Goal: Communication & Community: Answer question/provide support

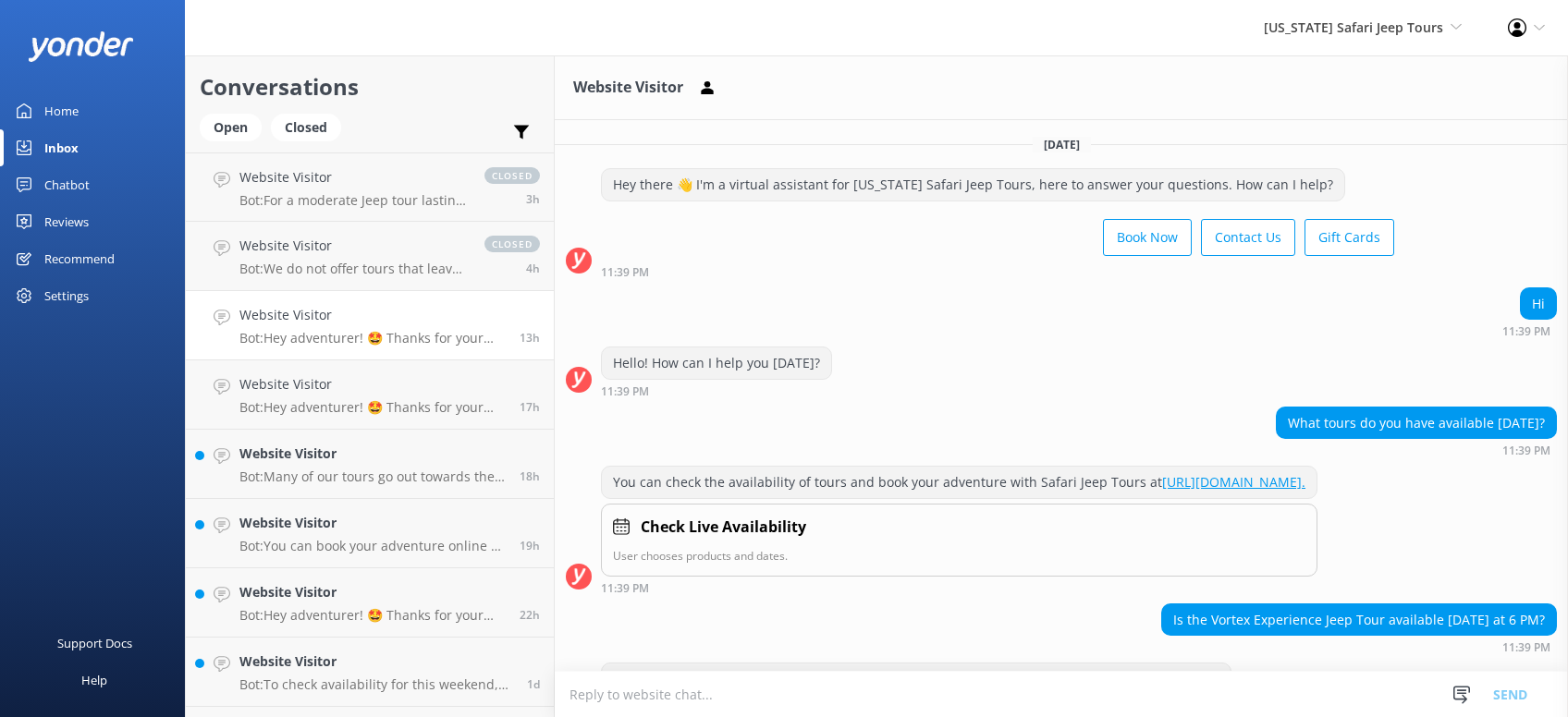
scroll to position [599, 0]
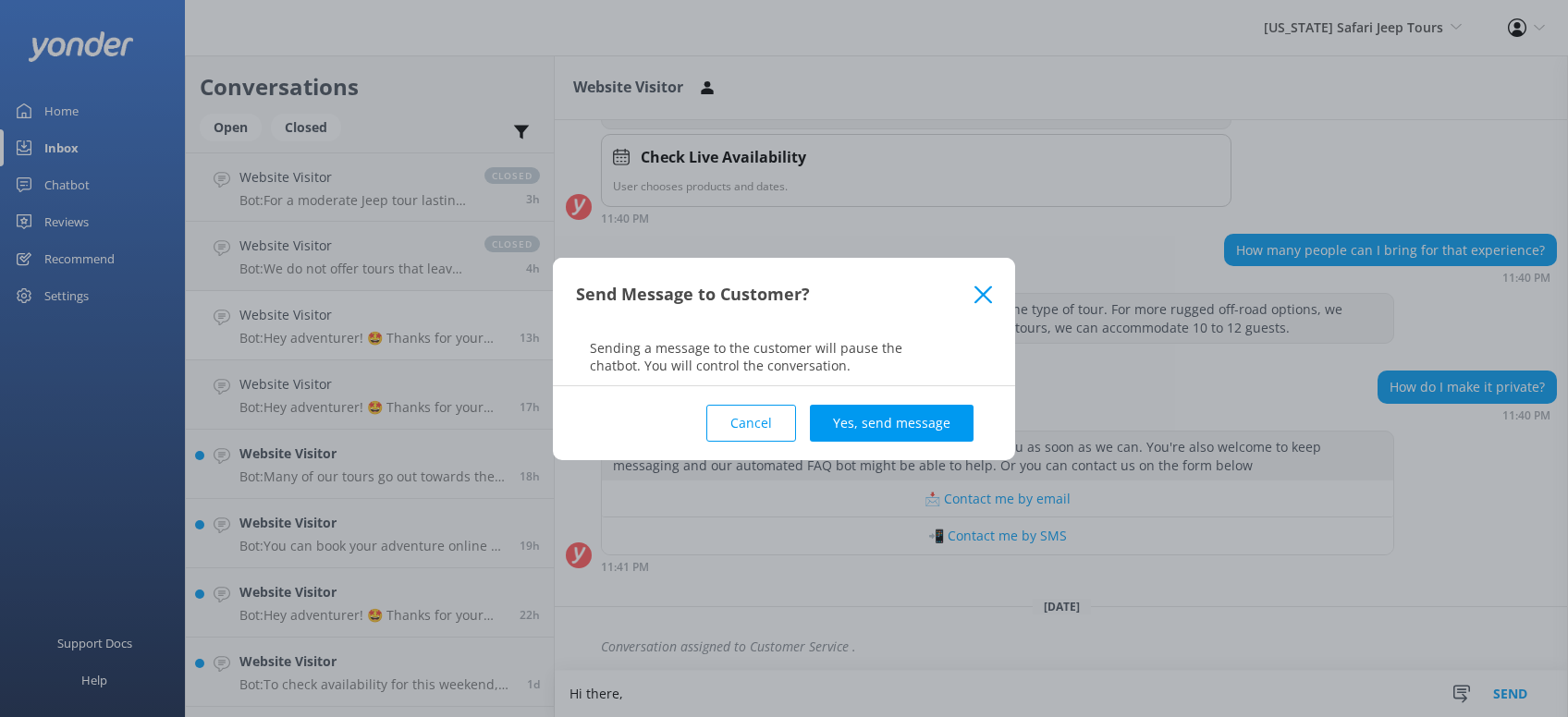
click at [972, 293] on div "Send Message to Customer?" at bounding box center [775, 294] width 398 height 30
click at [984, 297] on use at bounding box center [983, 294] width 18 height 18
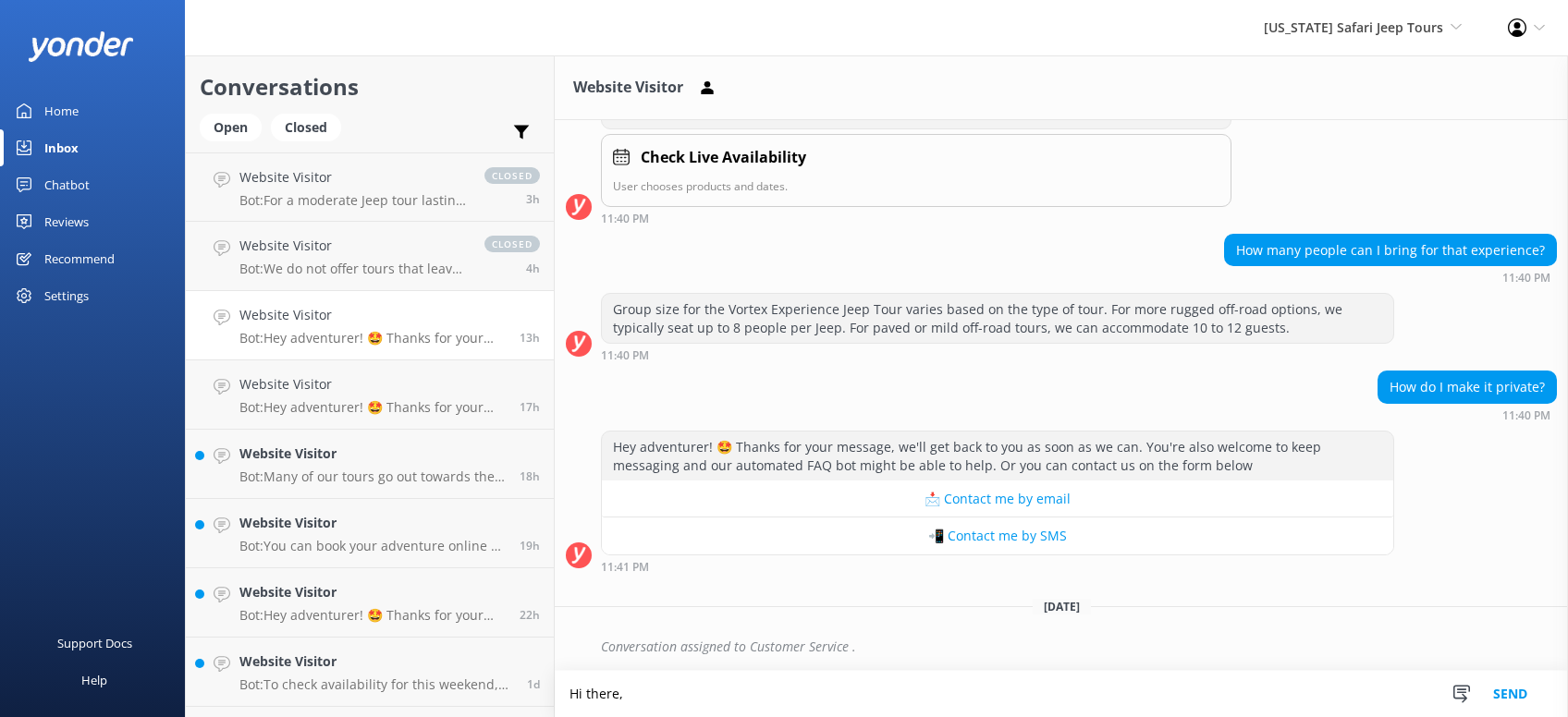
click at [652, 693] on textarea "Hi there," at bounding box center [1061, 693] width 1013 height 46
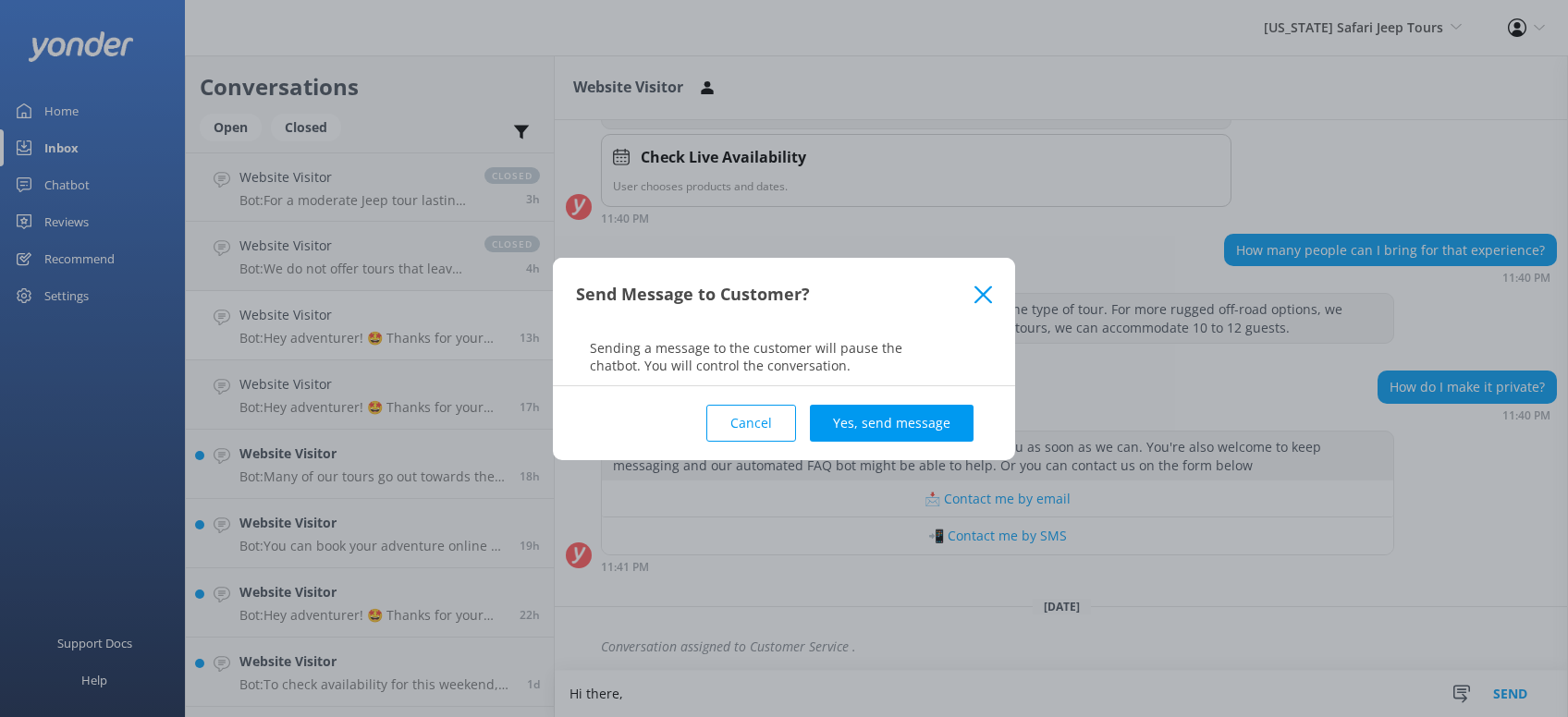
click at [762, 425] on button "Cancel" at bounding box center [750, 423] width 90 height 37
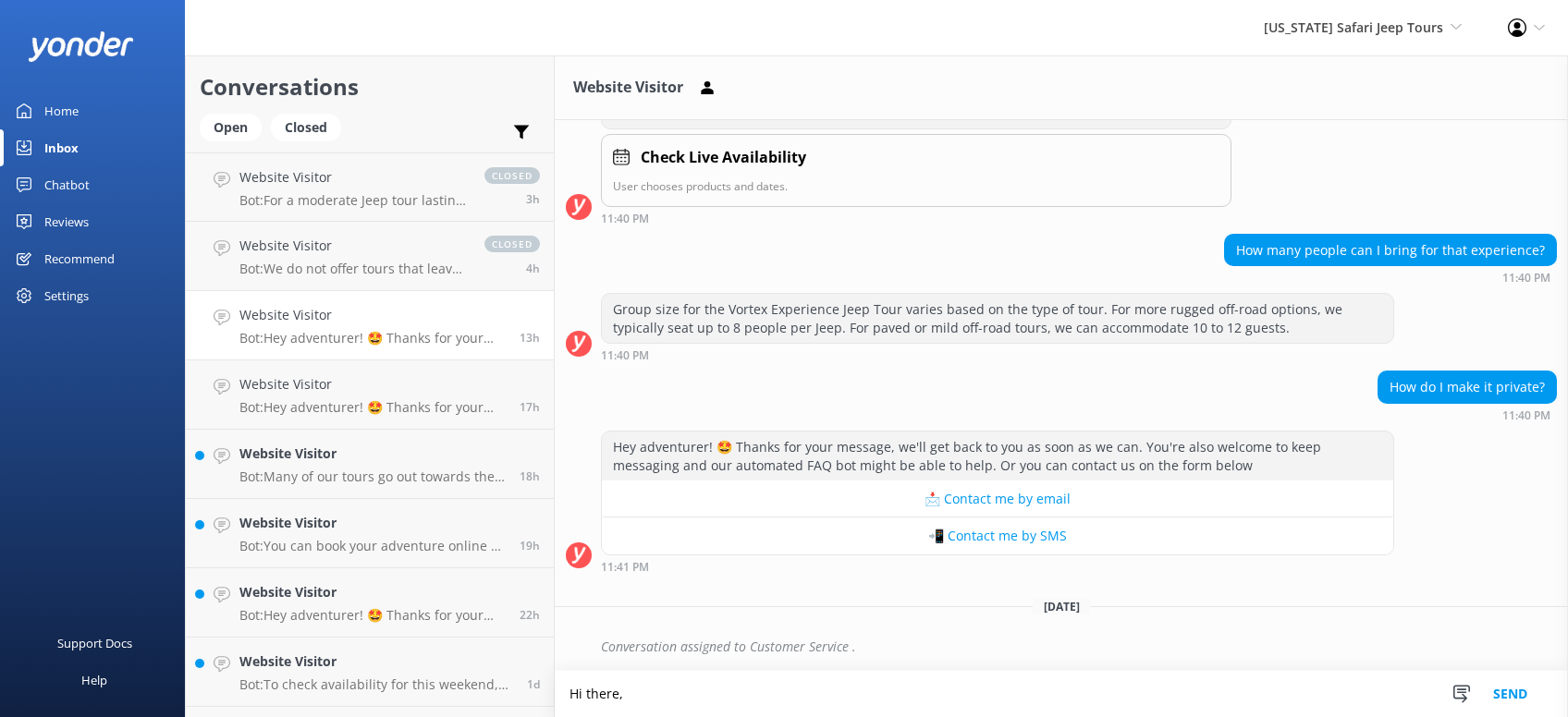
click at [631, 698] on textarea "Hi there," at bounding box center [1061, 693] width 1013 height 46
click at [625, 694] on textarea "Hi there! I will be happy to help you. Please give us a call at [PHONE_NUMBER]." at bounding box center [1061, 693] width 1013 height 46
type textarea "Hi there! My name is [PERSON_NAME], I will be happy to help you. Please give us…"
click at [1517, 698] on button "Send" at bounding box center [1509, 693] width 69 height 46
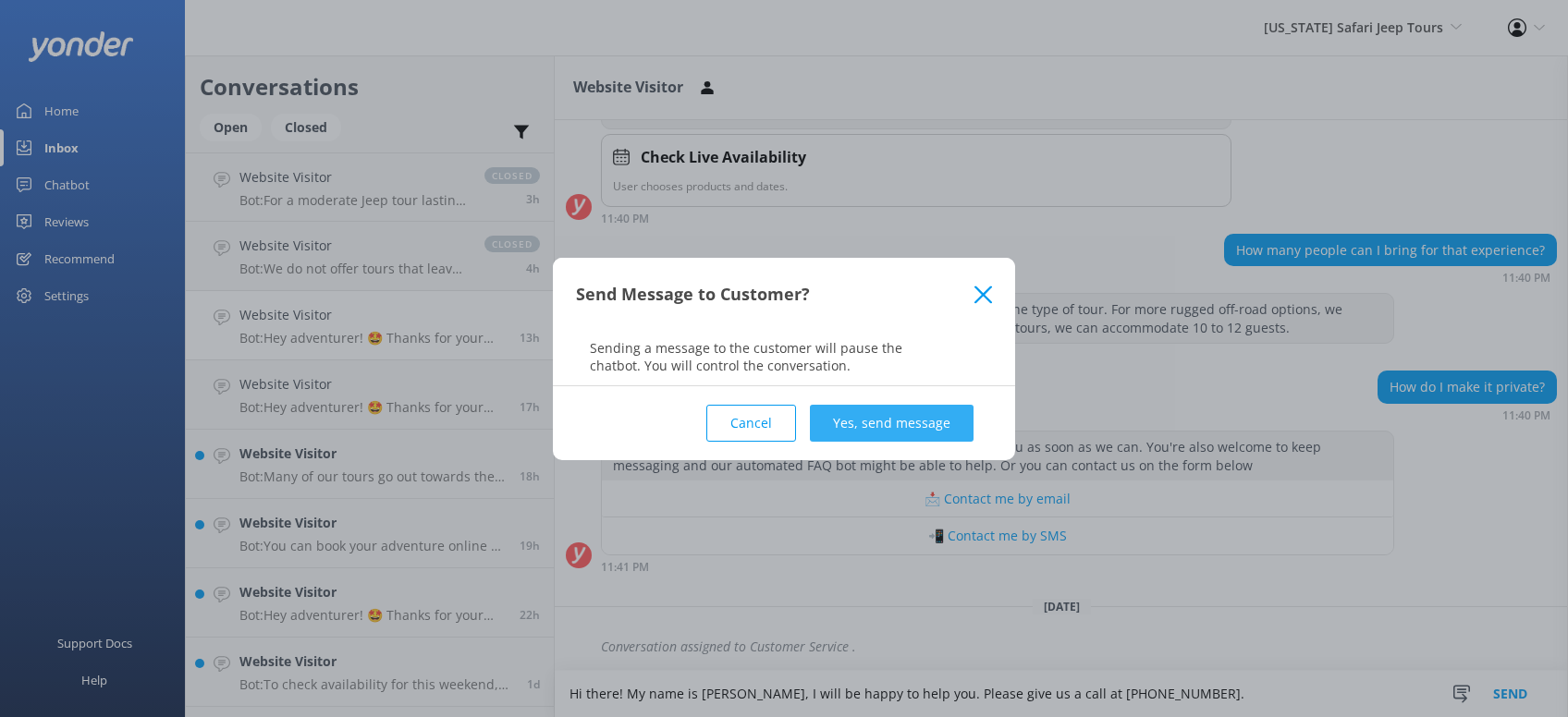
click at [894, 418] on button "Yes, send message" at bounding box center [891, 423] width 163 height 37
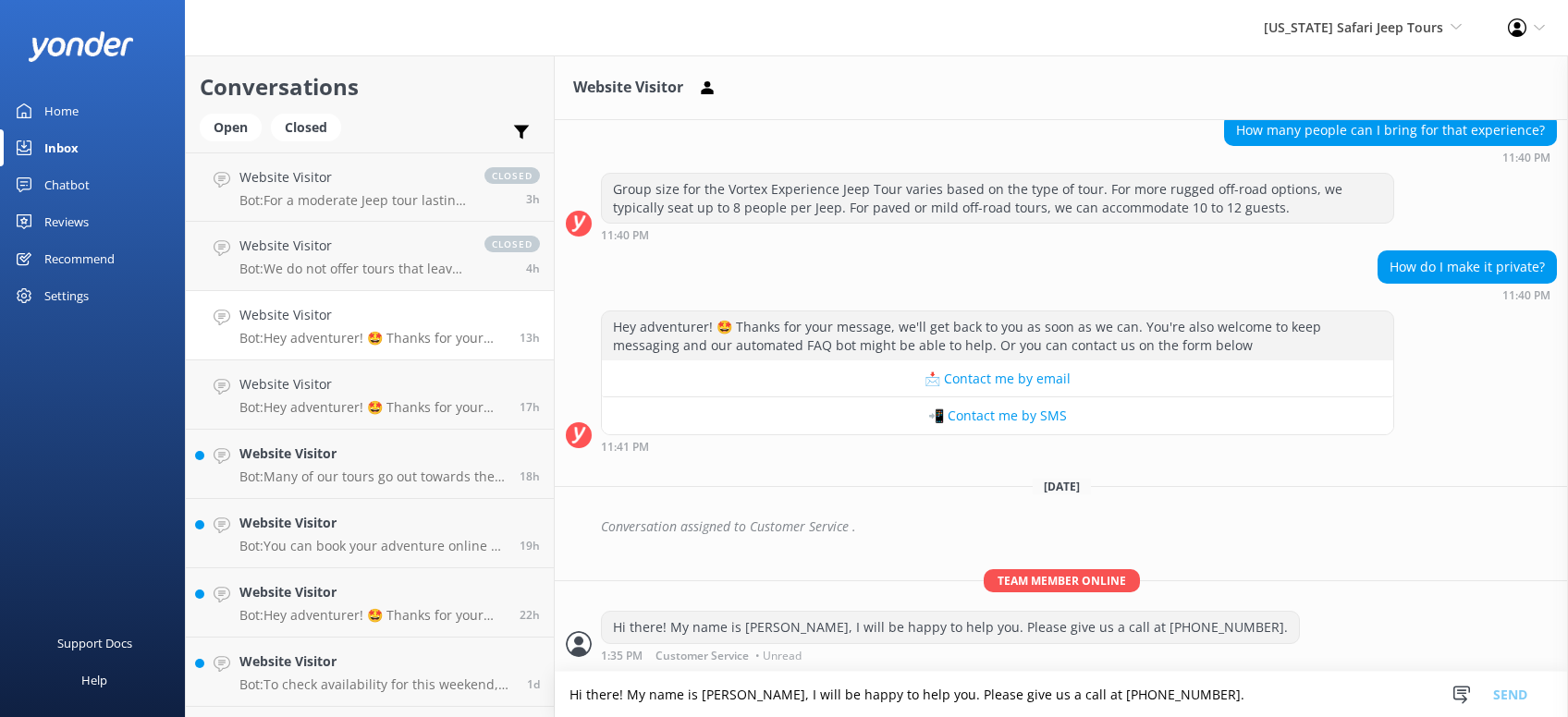
scroll to position [718, 0]
click at [293, 459] on h4 "Website Visitor" at bounding box center [373, 454] width 266 height 21
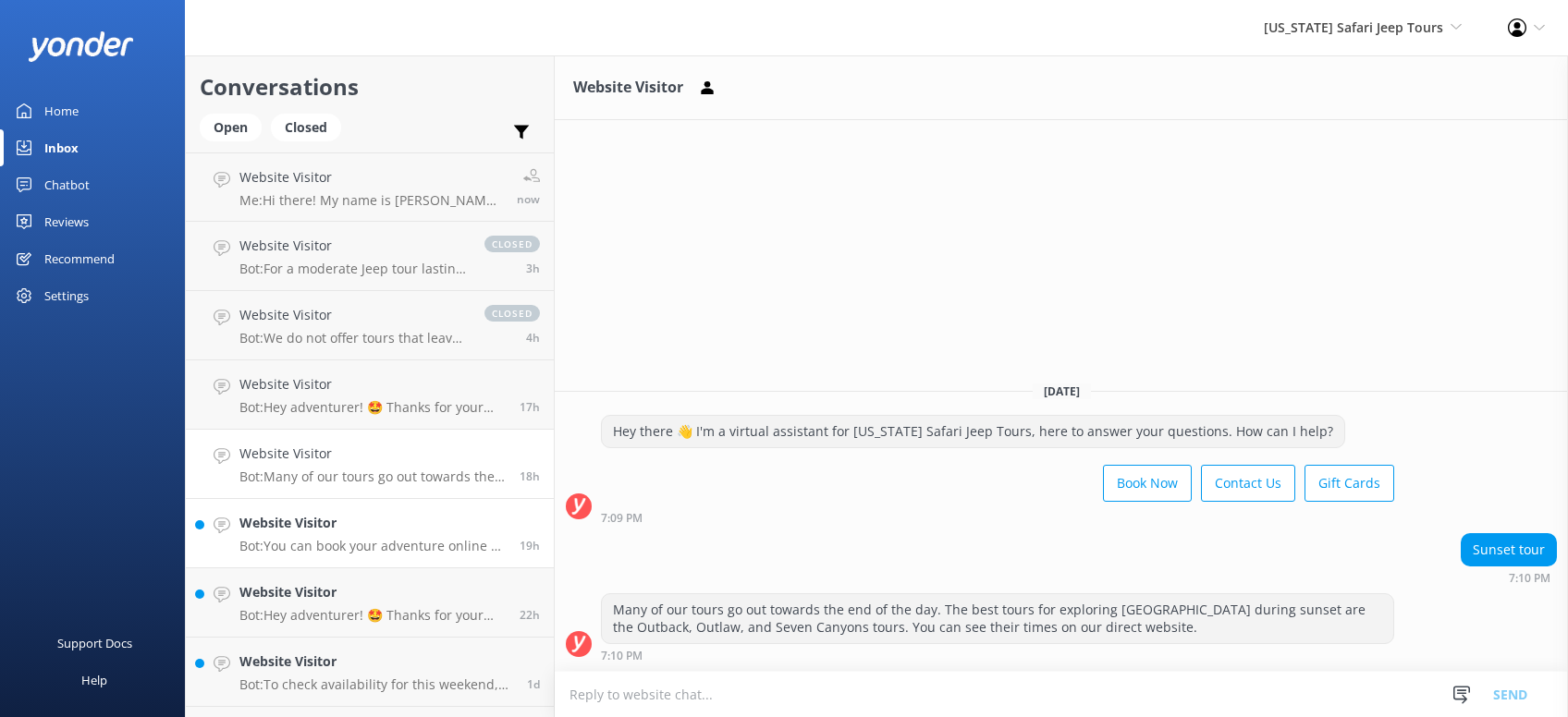
click at [378, 525] on h4 "Website Visitor" at bounding box center [373, 523] width 266 height 21
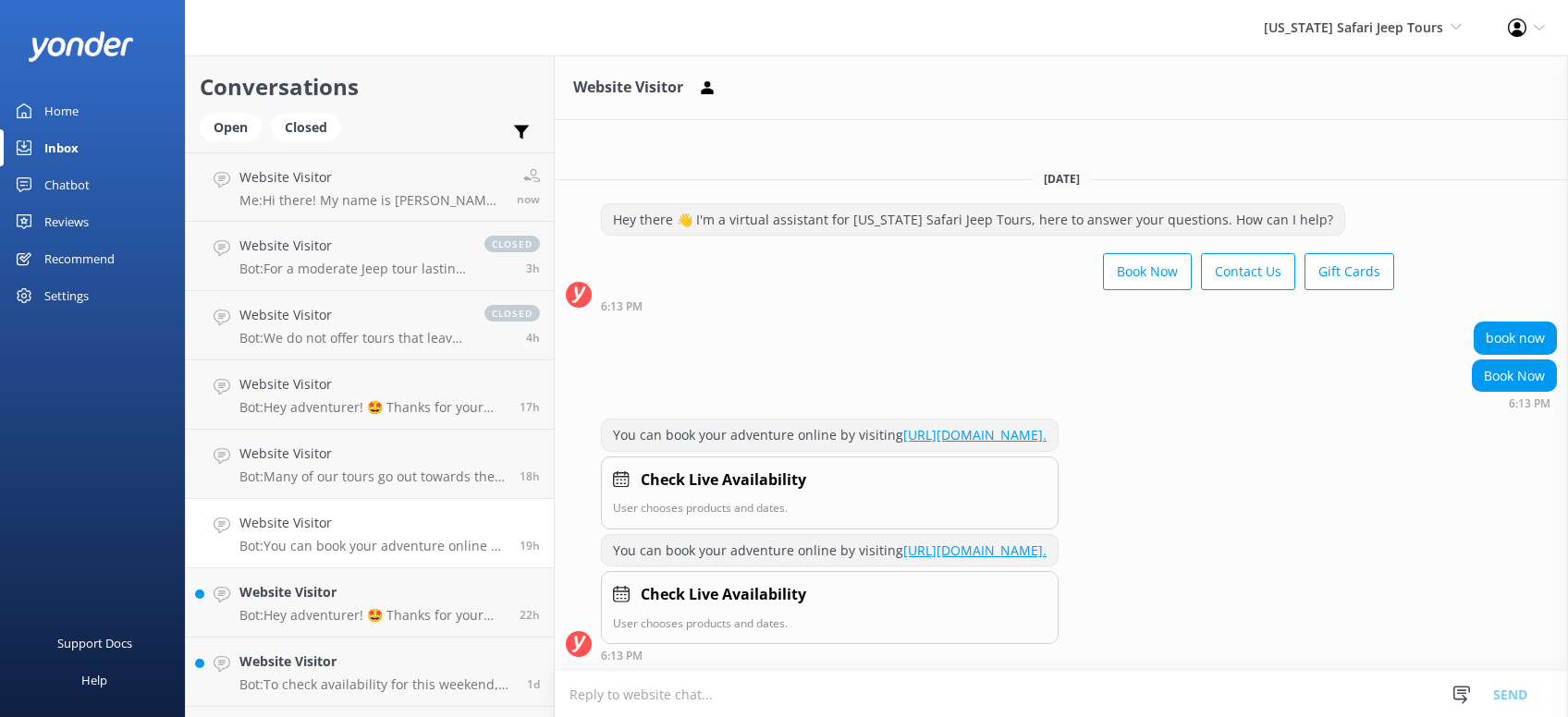
click at [710, 691] on textarea at bounding box center [1061, 694] width 1013 height 45
type textarea "Hi, which tour are you interested in booking?"
click at [1509, 688] on button "Send" at bounding box center [1509, 693] width 69 height 46
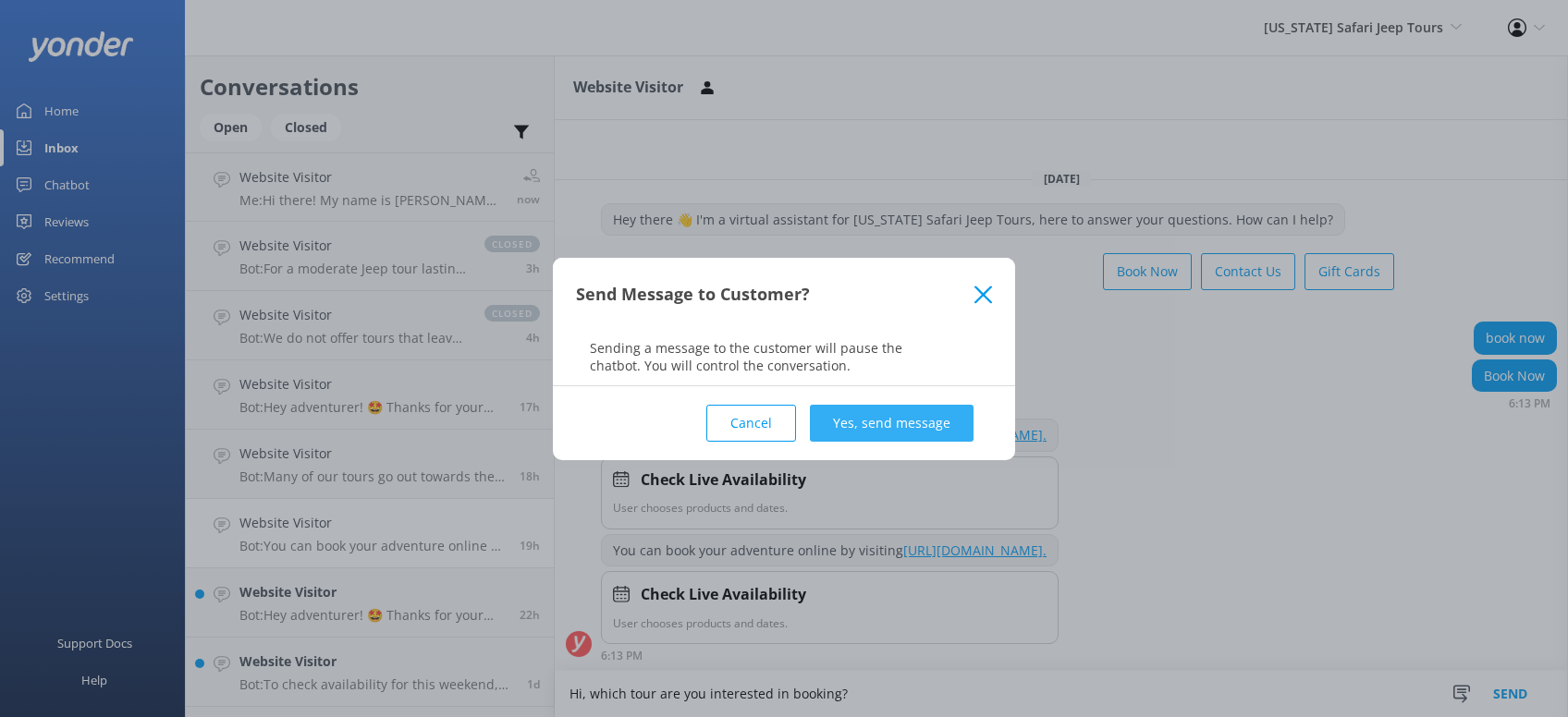
click at [916, 419] on button "Yes, send message" at bounding box center [891, 423] width 163 height 37
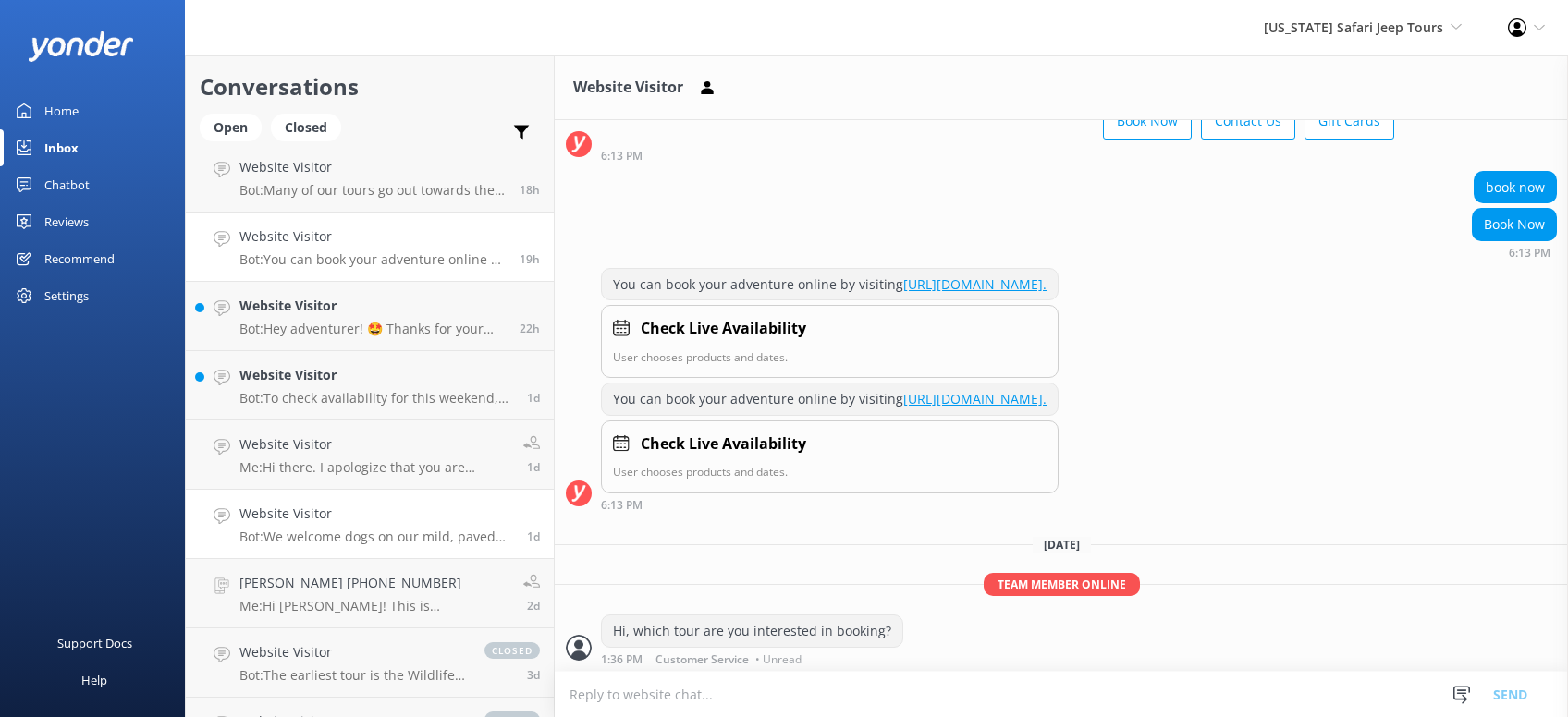
scroll to position [352, 0]
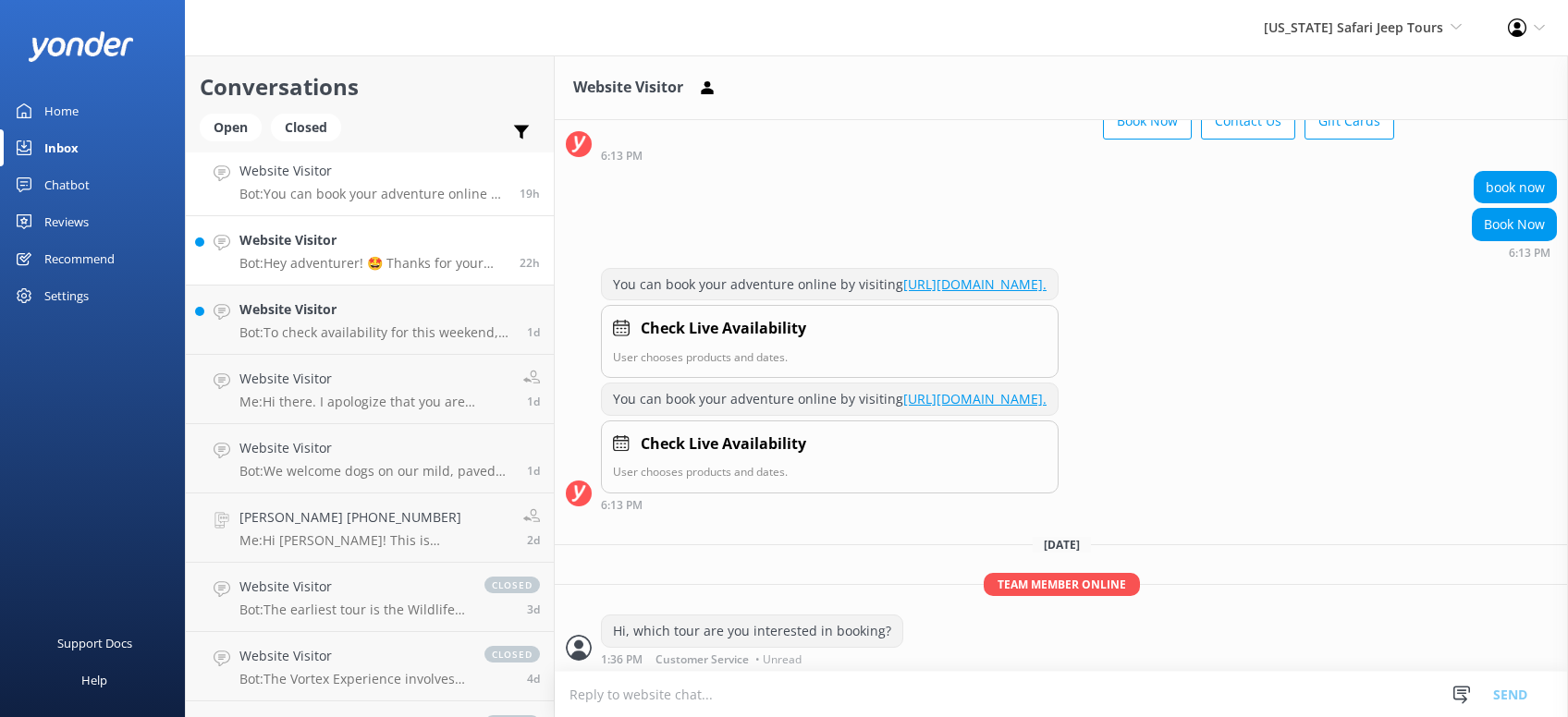
click at [413, 242] on h4 "Website Visitor" at bounding box center [373, 241] width 266 height 21
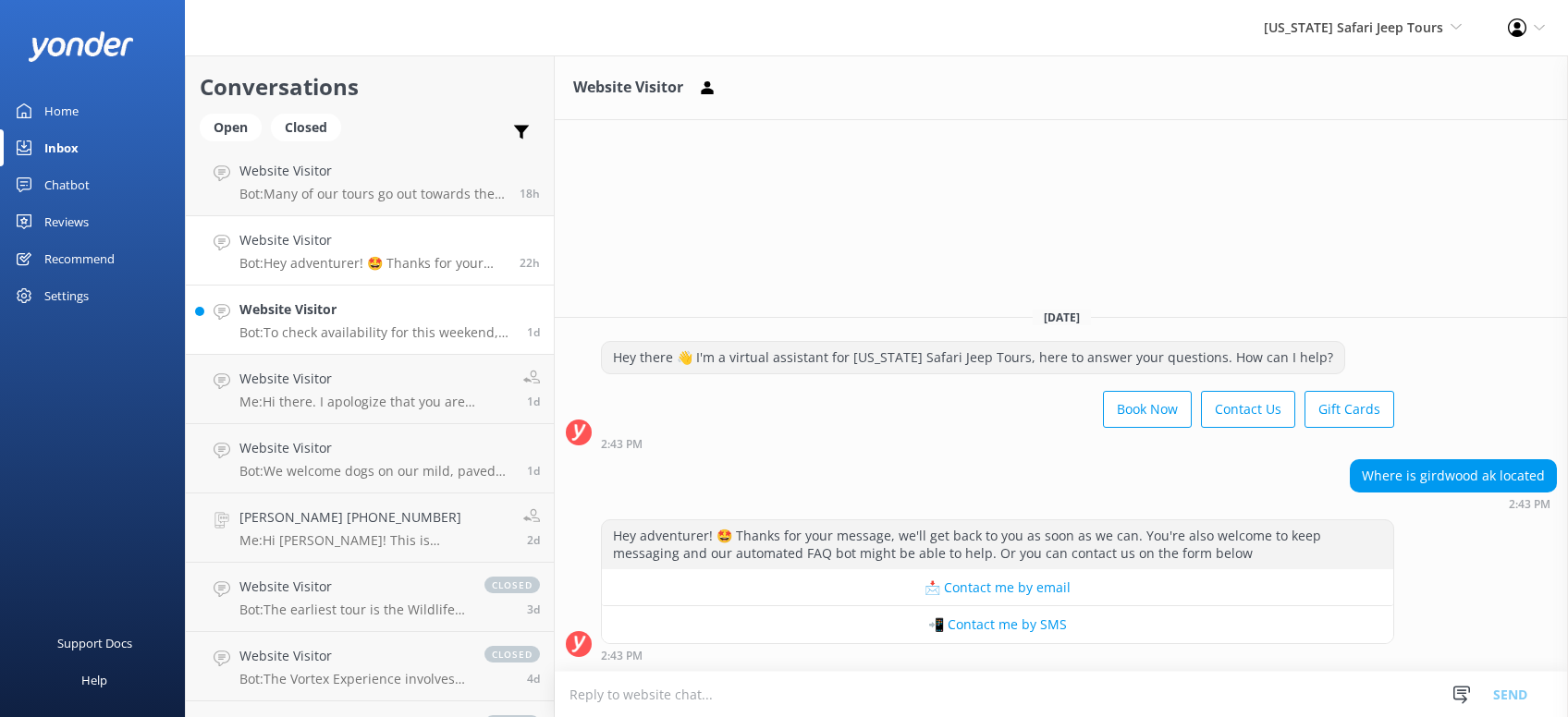
click at [368, 317] on h4 "Website Visitor" at bounding box center [377, 309] width 274 height 21
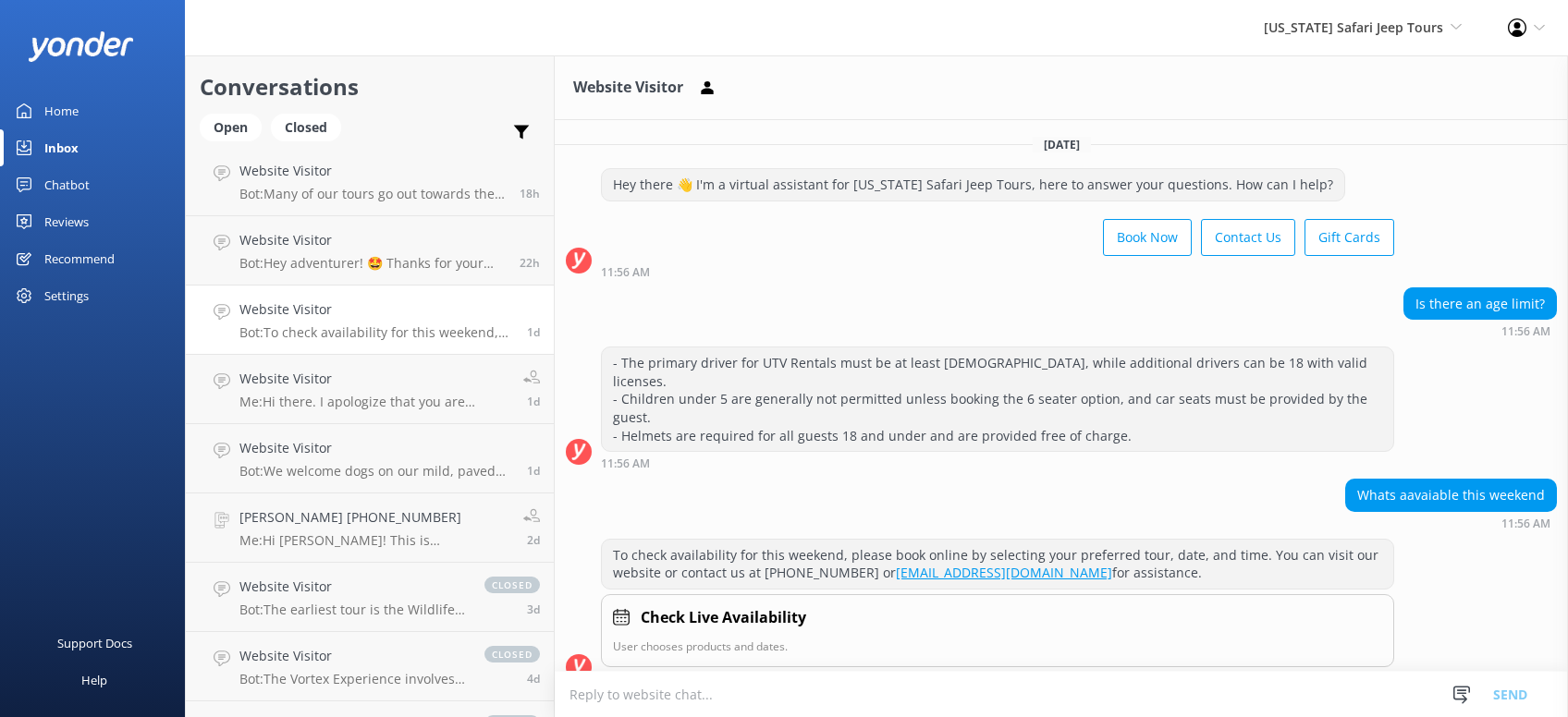
click at [760, 711] on textarea at bounding box center [1061, 694] width 1013 height 45
type textarea "W"
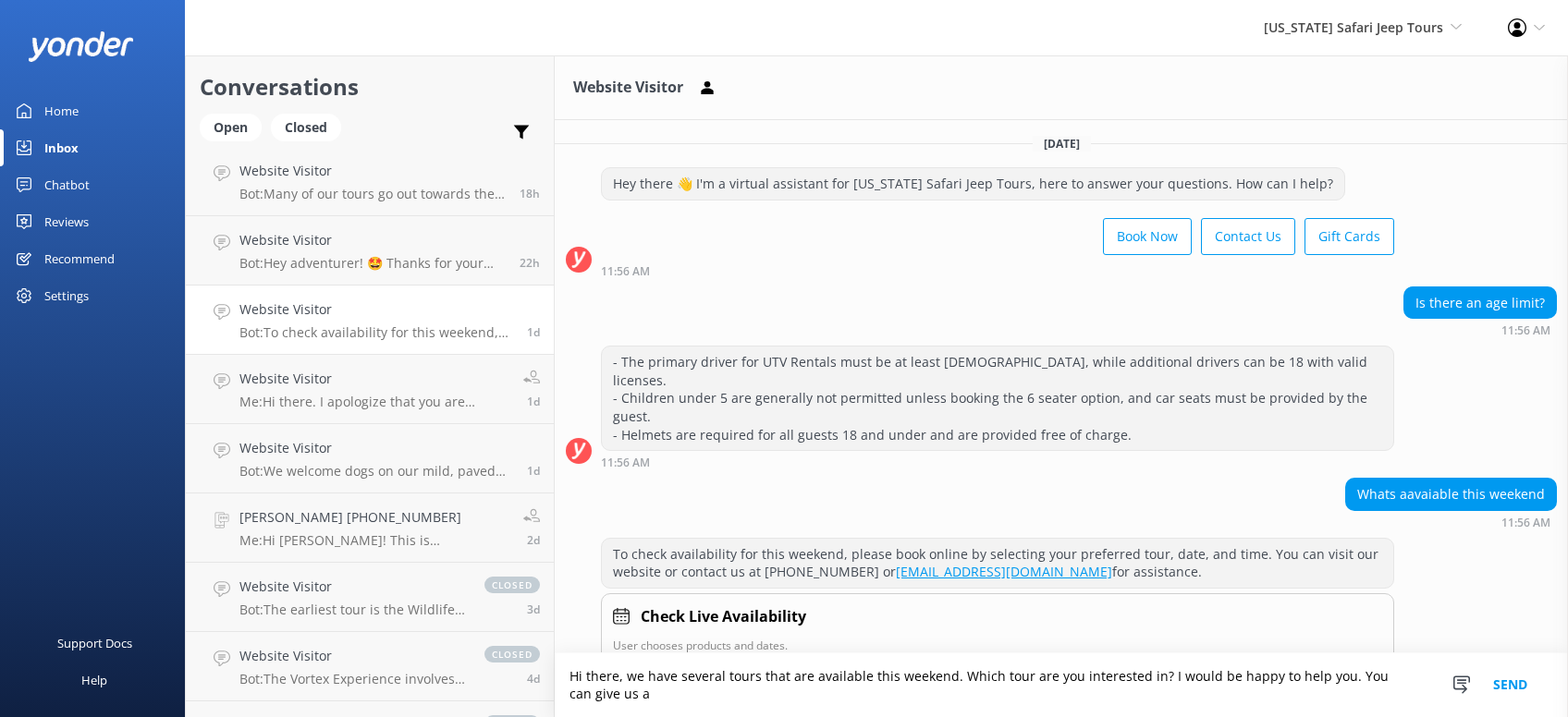
scroll to position [2, 0]
click at [852, 701] on textarea "Hi there, we have several tours that are available this weekend. Which tour are…" at bounding box center [1061, 685] width 1013 height 64
click at [646, 693] on textarea "Hi there, we have several tours that are available this weekend. Which tour are…" at bounding box center [1061, 685] width 1013 height 64
click at [904, 692] on textarea "Hi there, we have several tours that are available this weekend. Which tour are…" at bounding box center [1061, 685] width 1013 height 64
click at [626, 675] on textarea "Hi there, we have several tours that are available this weekend. Which tour are…" at bounding box center [1061, 685] width 1013 height 64
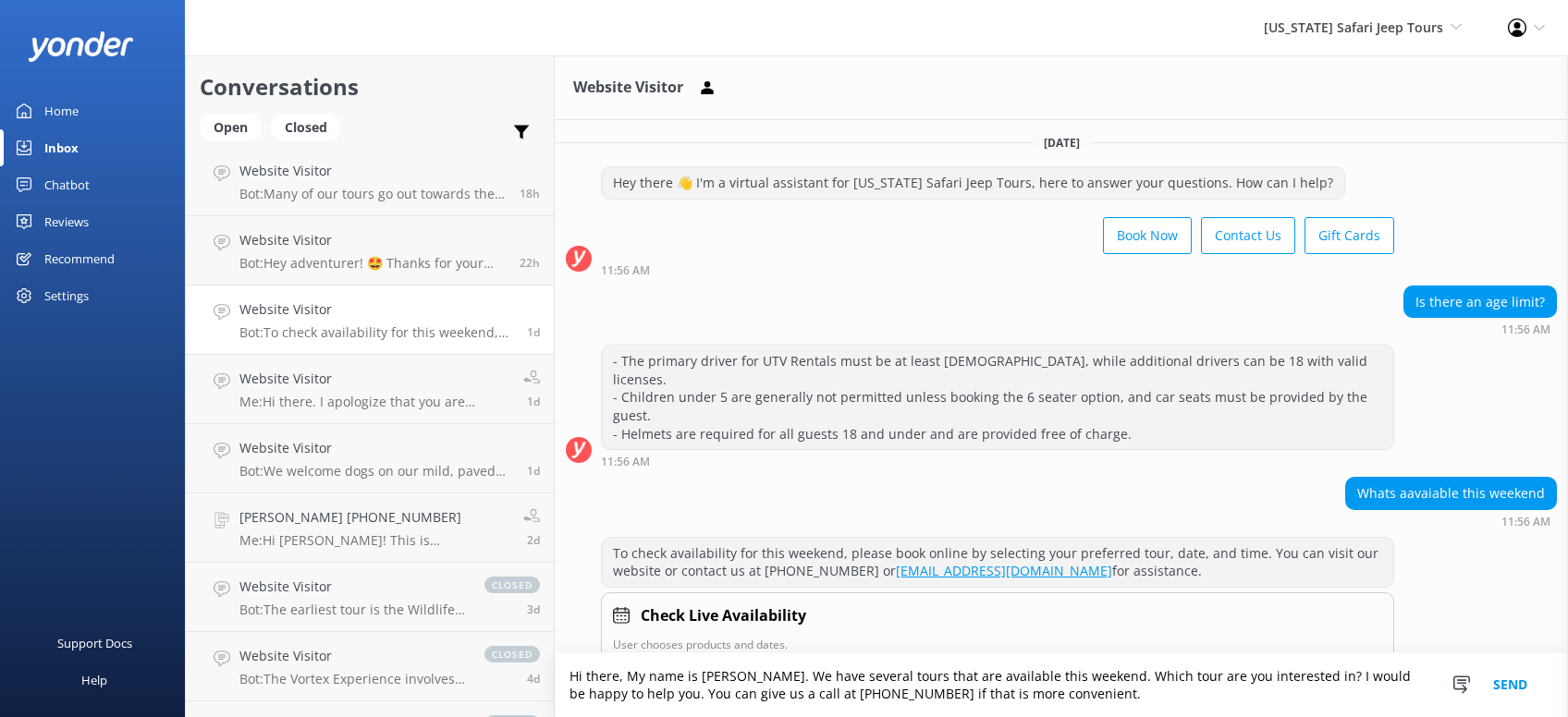
type textarea "Hi there, My name is [PERSON_NAME]. We have several tours that are available th…"
click at [1518, 681] on button "Send" at bounding box center [1509, 685] width 69 height 64
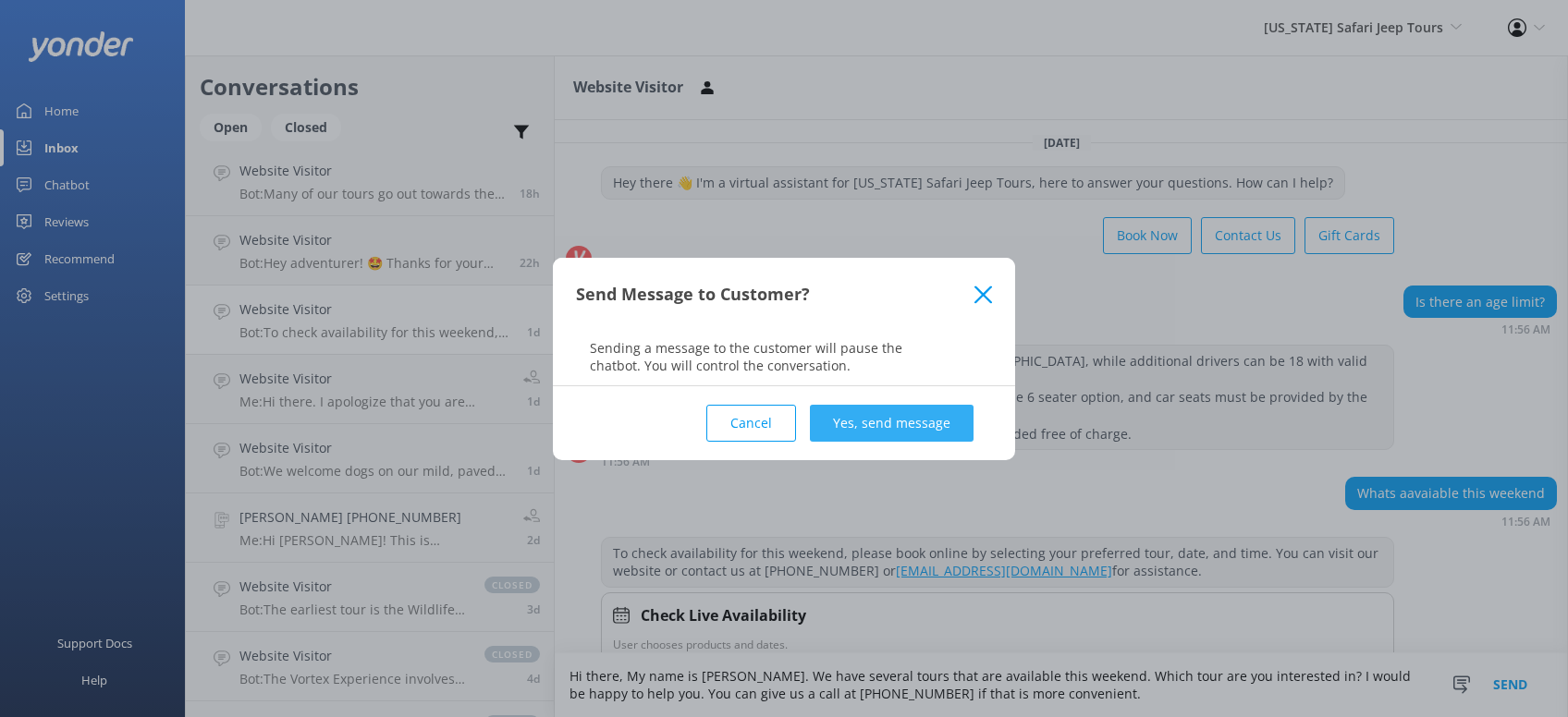
click at [924, 421] on button "Yes, send message" at bounding box center [891, 423] width 163 height 37
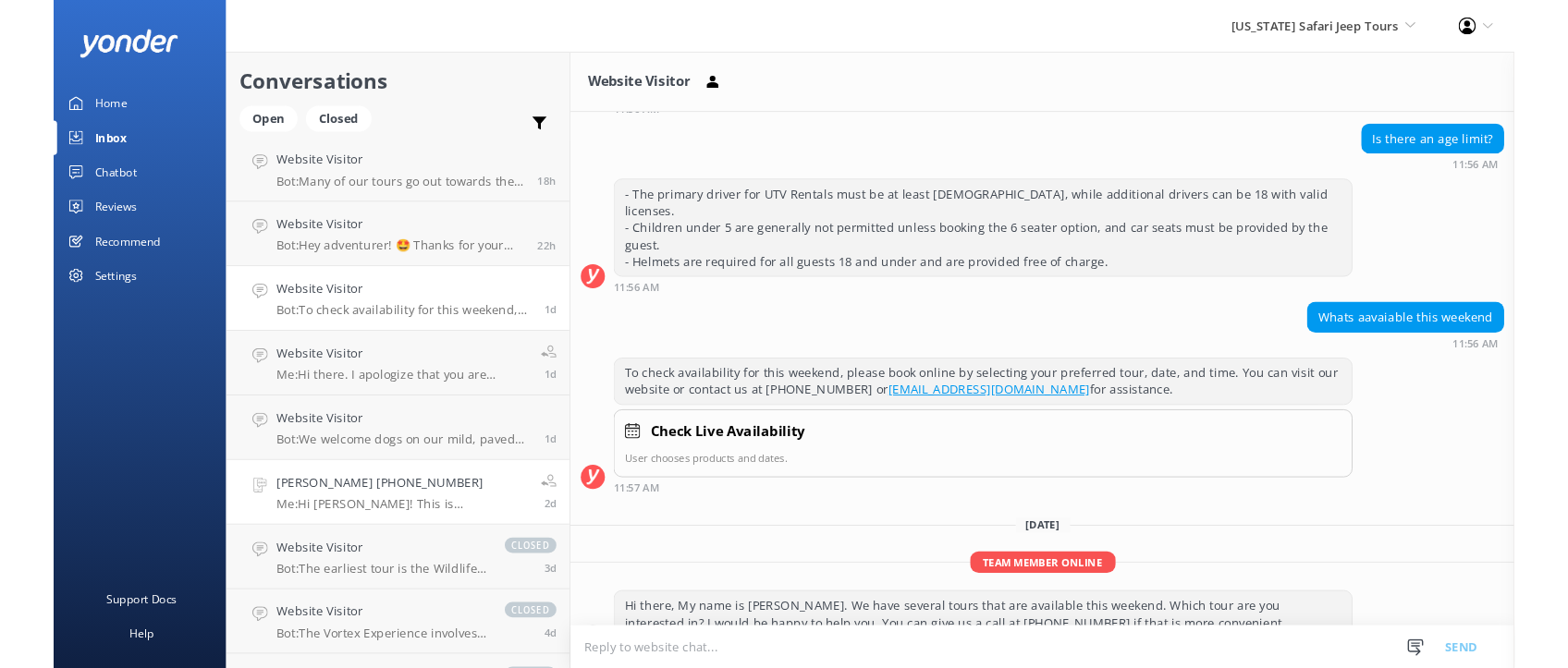
scroll to position [156, 0]
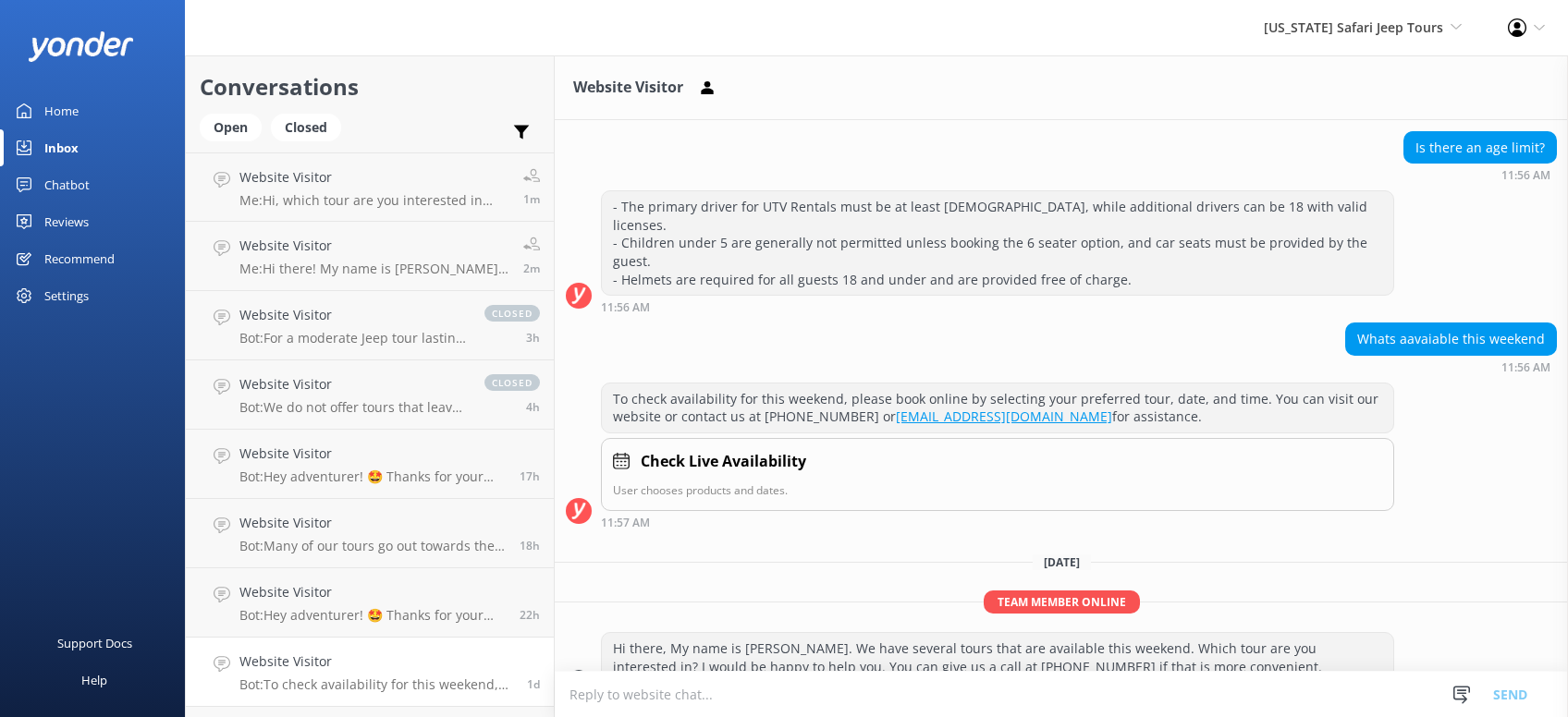
click at [79, 139] on link "Inbox" at bounding box center [93, 147] width 185 height 37
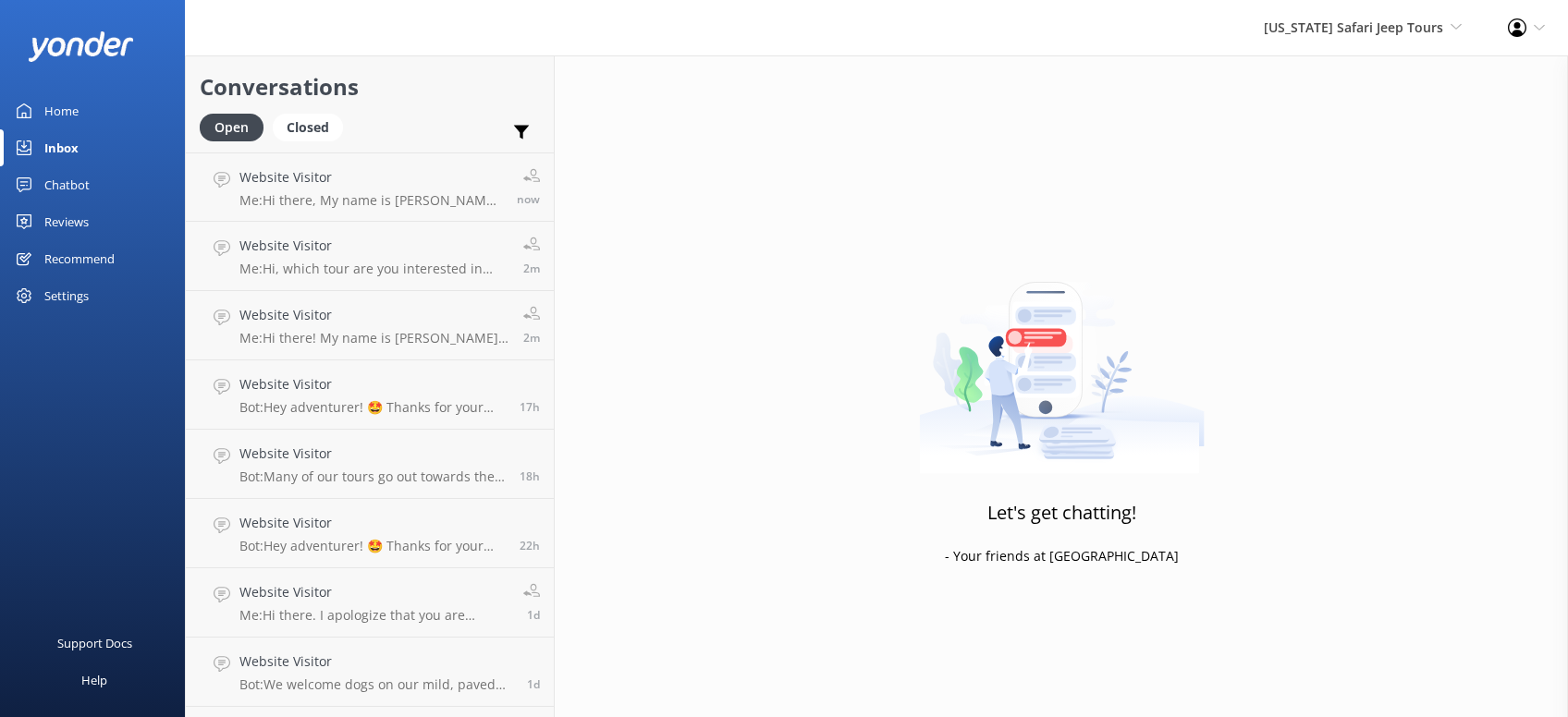
click at [80, 220] on div "Reviews" at bounding box center [66, 221] width 44 height 37
